Goal: Task Accomplishment & Management: Complete application form

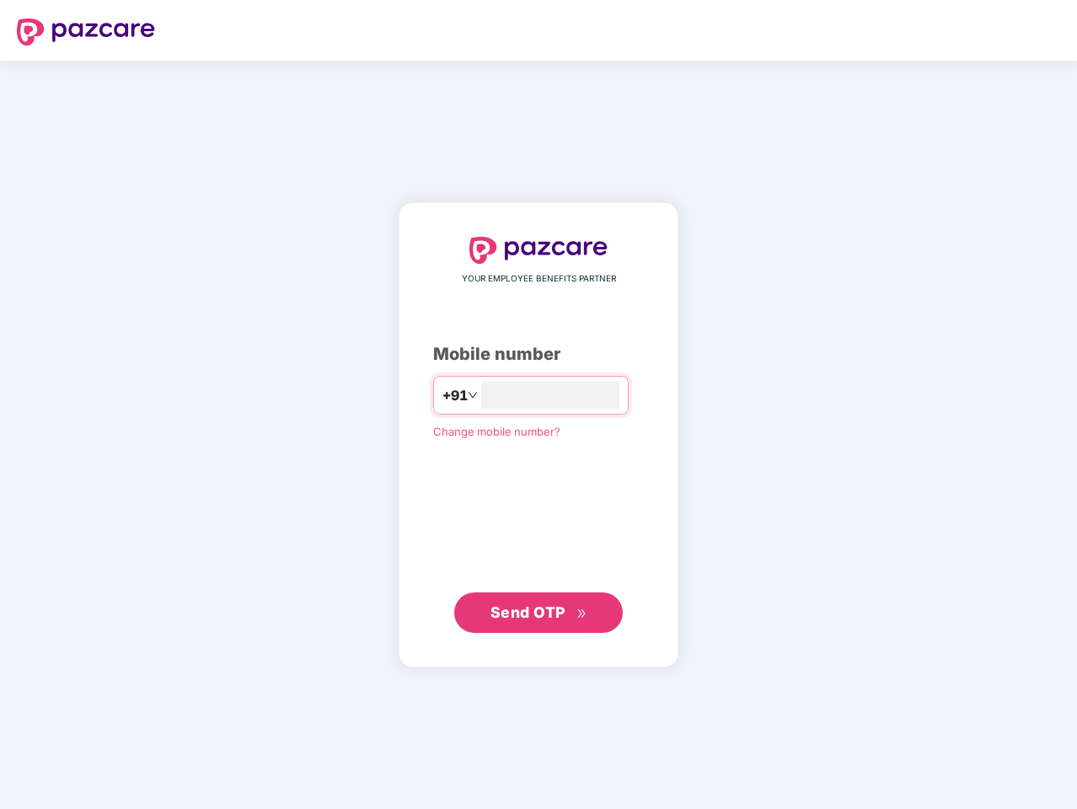
click at [538, 404] on input "number" at bounding box center [550, 395] width 138 height 27
click at [86, 32] on img at bounding box center [86, 32] width 138 height 27
click at [442, 395] on span "+91" at bounding box center [454, 395] width 25 height 21
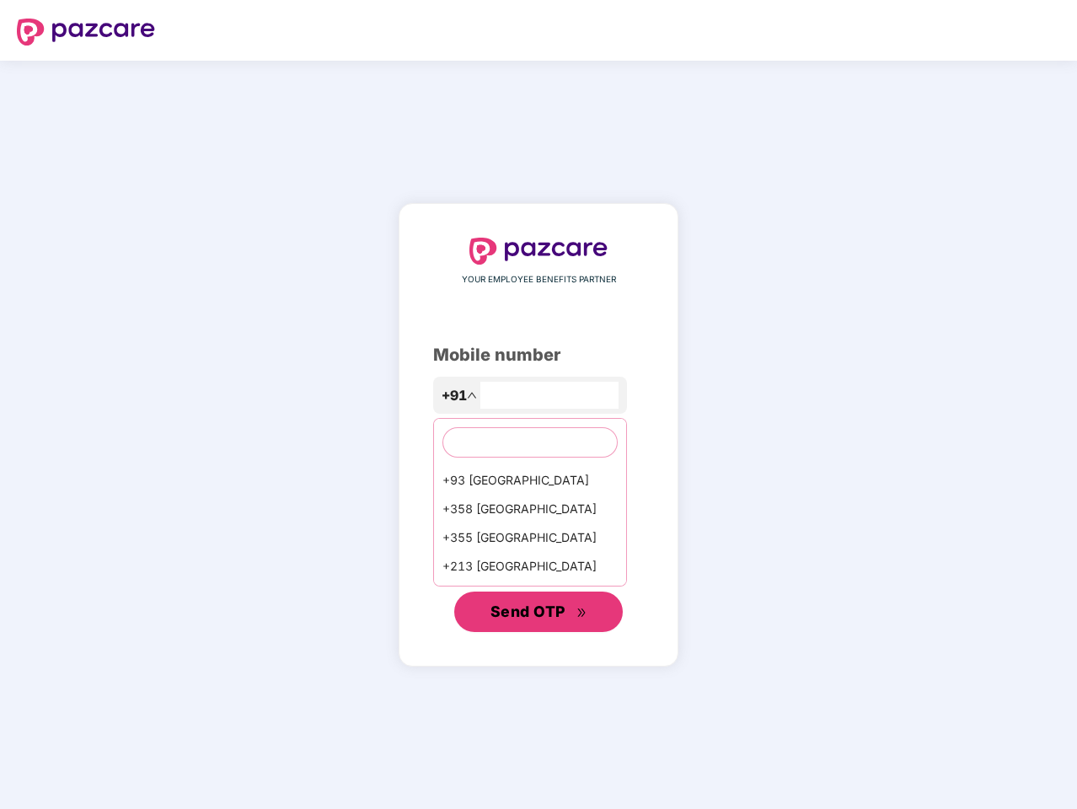
click at [538, 612] on span "Send OTP" at bounding box center [527, 611] width 75 height 18
